Goal: Task Accomplishment & Management: Use online tool/utility

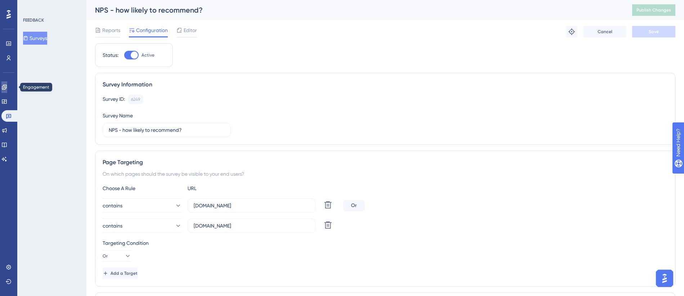
click at [5, 88] on icon at bounding box center [4, 87] width 6 height 6
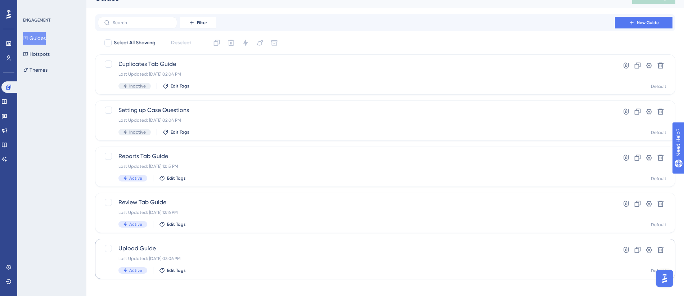
scroll to position [18, 0]
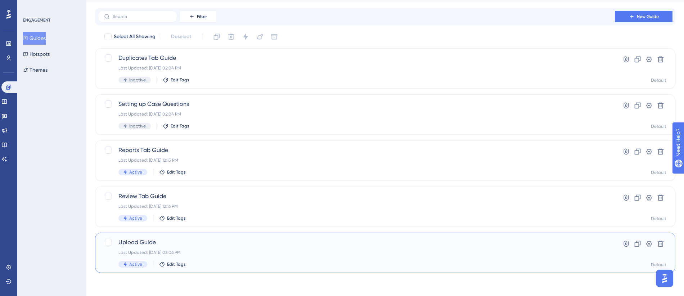
click at [252, 240] on span "Upload Guide" at bounding box center [356, 242] width 476 height 9
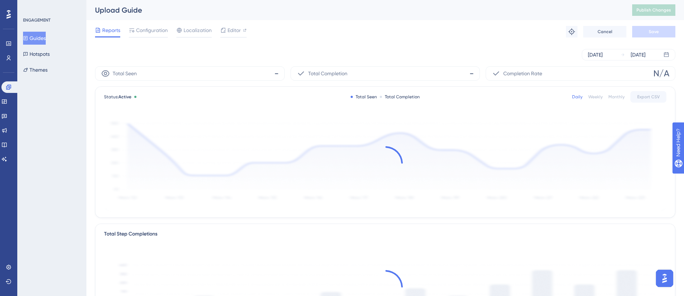
drag, startPoint x: 153, startPoint y: 28, endPoint x: 169, endPoint y: 30, distance: 16.0
click at [153, 28] on span "Configuration" at bounding box center [152, 30] width 32 height 9
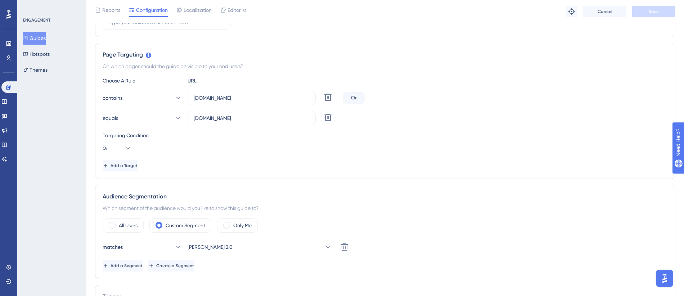
scroll to position [143, 0]
click at [139, 166] on button "Add a Target" at bounding box center [121, 166] width 36 height 12
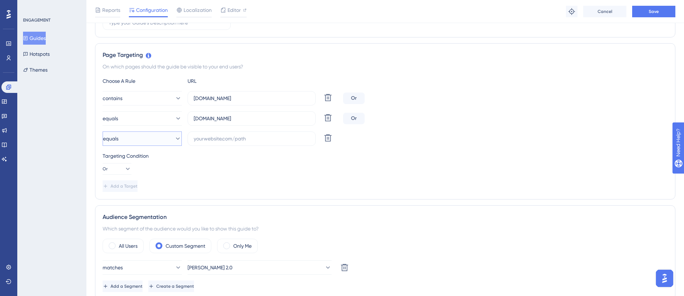
click at [173, 145] on button "equals" at bounding box center [142, 138] width 79 height 14
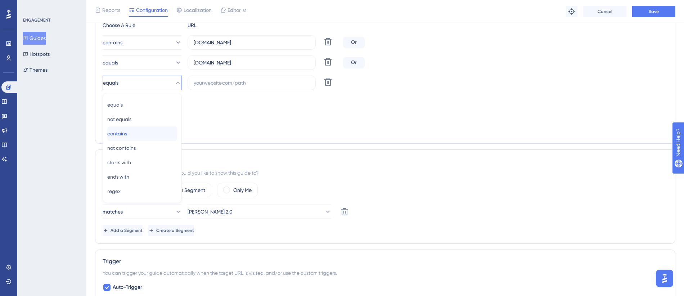
click at [139, 130] on div "contains contains" at bounding box center [142, 133] width 70 height 14
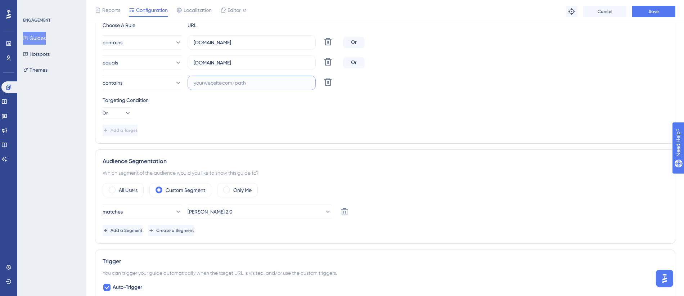
click at [210, 83] on input "text" at bounding box center [252, 83] width 116 height 8
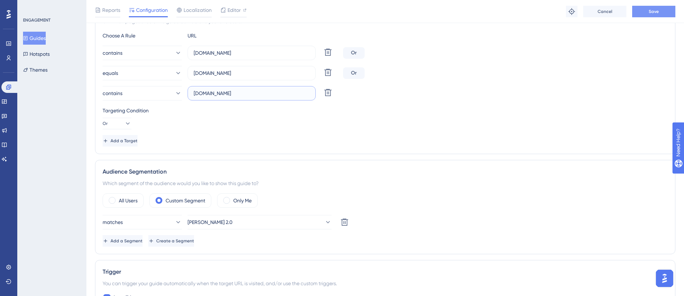
type input "[DOMAIN_NAME]"
click at [641, 17] on button "Save" at bounding box center [653, 12] width 43 height 12
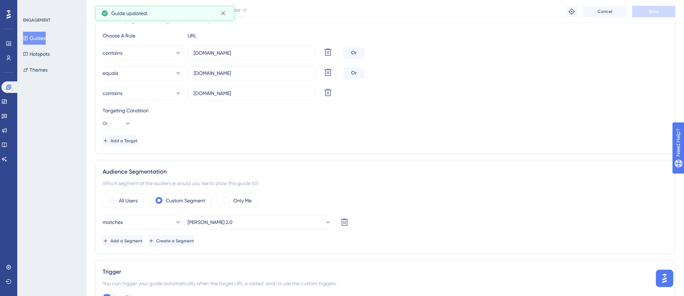
scroll to position [0, 0]
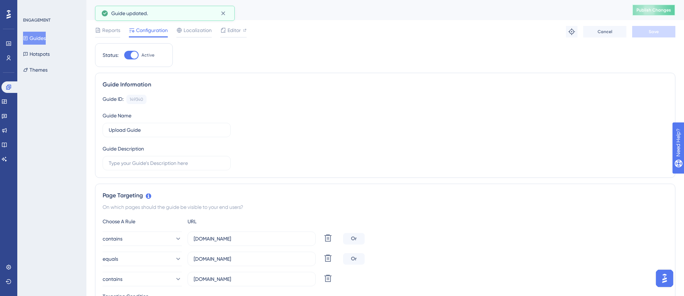
click at [659, 14] on button "Publish Changes" at bounding box center [653, 10] width 43 height 12
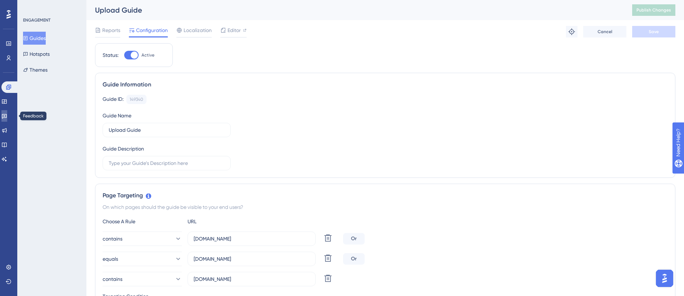
click at [7, 117] on icon at bounding box center [4, 116] width 6 height 6
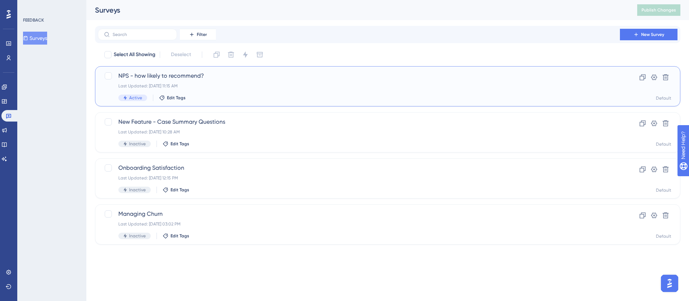
click at [231, 93] on div "NPS - how likely to recommend? Last Updated: [DATE] 11:15 AM Active Edit Tags" at bounding box center [358, 87] width 481 height 30
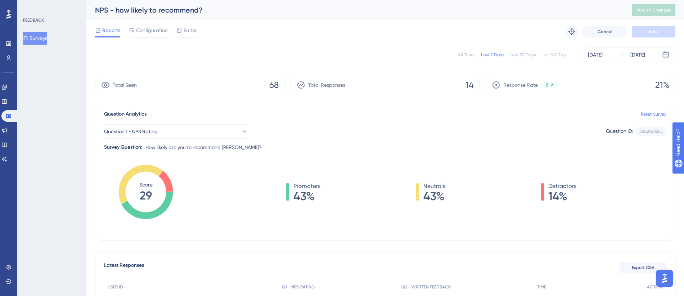
click at [239, 172] on div "Promoters 43% Neutrals 43% Detractors 14%" at bounding box center [431, 199] width 470 height 72
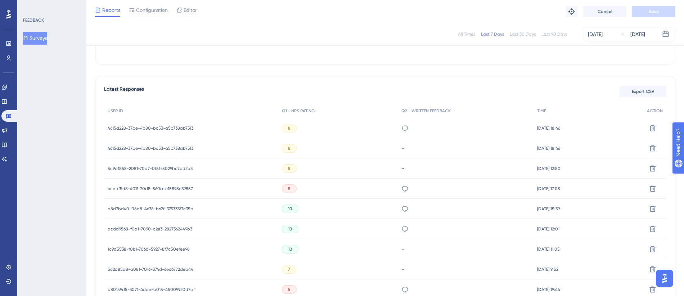
scroll to position [175, 0]
click at [10, 116] on icon at bounding box center [9, 116] width 6 height 6
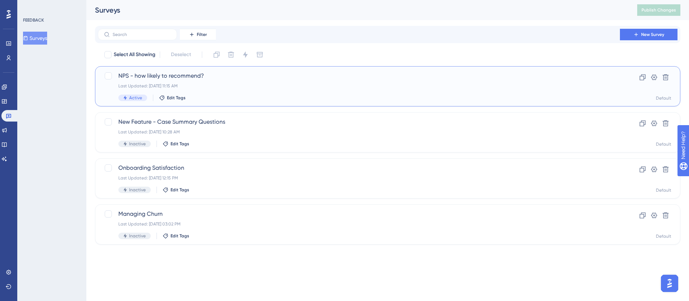
click at [193, 73] on span "NPS - how likely to recommend?" at bounding box center [358, 76] width 481 height 9
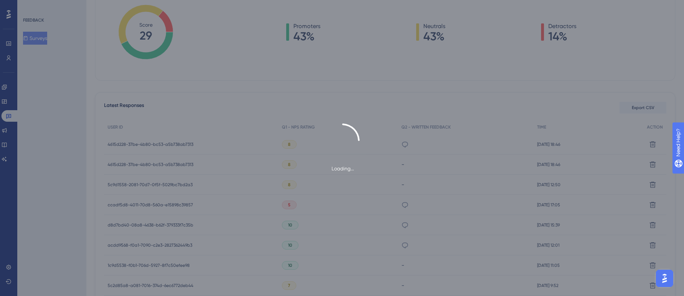
scroll to position [209, 0]
